Goal: Task Accomplishment & Management: Complete application form

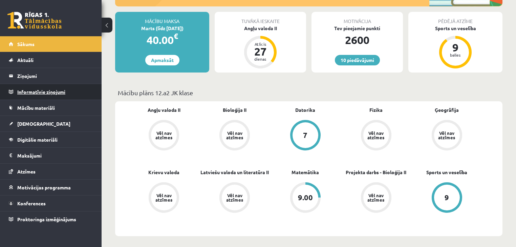
scroll to position [108, 0]
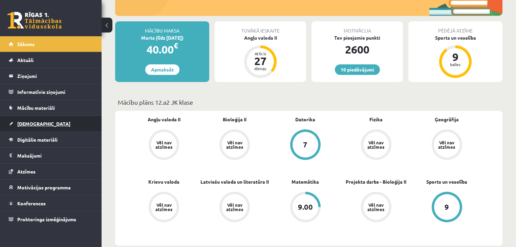
click at [62, 118] on link "[DEMOGRAPHIC_DATA]" at bounding box center [51, 124] width 84 height 16
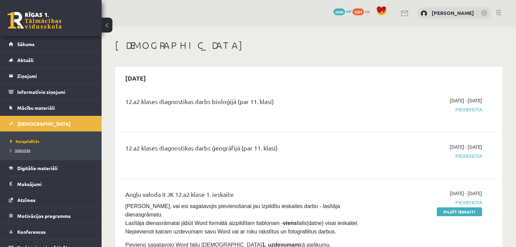
click at [32, 147] on link "Izlabotās" at bounding box center [52, 150] width 85 height 6
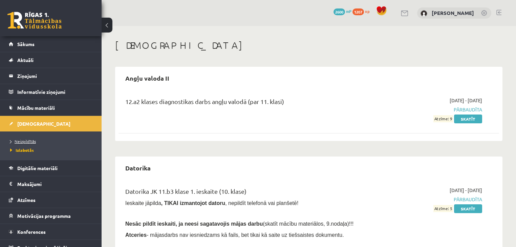
click at [34, 141] on span "Neizpildītās" at bounding box center [23, 140] width 26 height 5
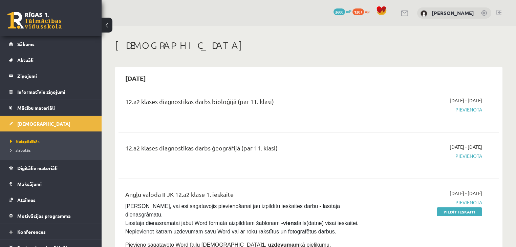
scroll to position [54, 0]
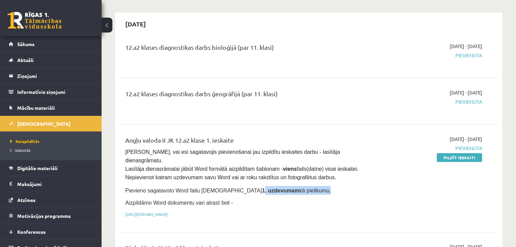
drag, startPoint x: 223, startPoint y: 181, endPoint x: 275, endPoint y: 181, distance: 51.8
click at [275, 187] on span "Pievieno sagatavoto Word failu [DEMOGRAPHIC_DATA] 1. uzdevumam kā pielikumu." at bounding box center [227, 190] width 205 height 6
click at [248, 199] on p "Aizpildāmo Word dokumentu vari atrast šeit -" at bounding box center [242, 203] width 235 height 8
click at [168, 211] on link "[URL][DOMAIN_NAME]" at bounding box center [146, 213] width 42 height 5
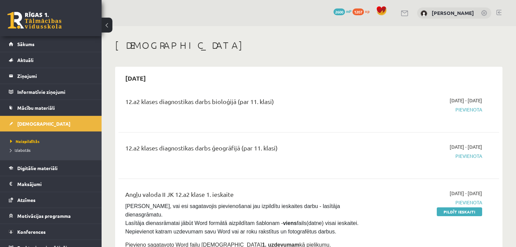
click at [437, 214] on span "Pildīt ieskaiti" at bounding box center [459, 211] width 45 height 7
click at [440, 213] on link "Pildīt ieskaiti" at bounding box center [459, 211] width 45 height 9
